Goal: Find specific page/section: Find specific page/section

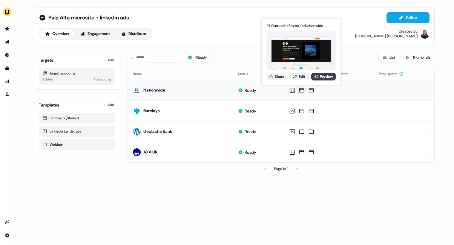
click at [321, 77] on link "Preview" at bounding box center [324, 77] width 25 height 8
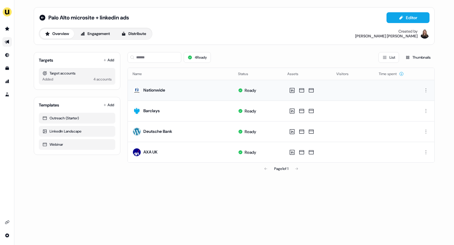
click at [7, 45] on link "Go to outbound experience" at bounding box center [7, 42] width 10 height 10
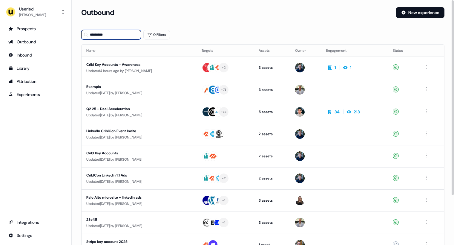
click at [128, 36] on input "*********" at bounding box center [111, 35] width 60 height 10
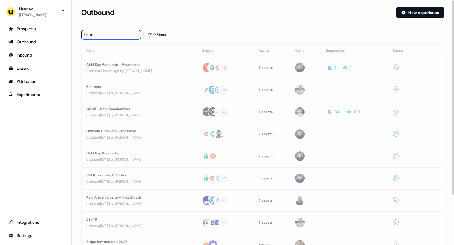
type input "*"
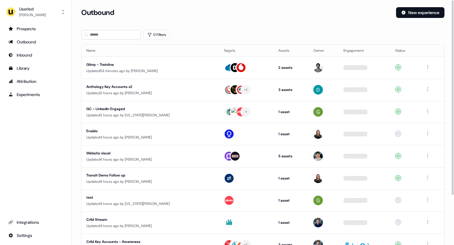
click at [238, 25] on div "Outbound New experience" at bounding box center [263, 16] width 364 height 18
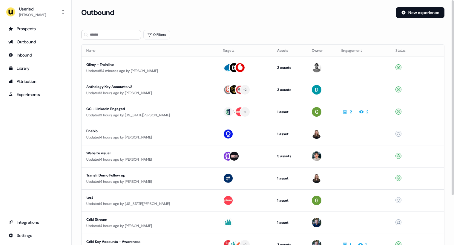
click at [312, 23] on div "Outbound New experience" at bounding box center [263, 16] width 364 height 18
